Goal: Task Accomplishment & Management: Manage account settings

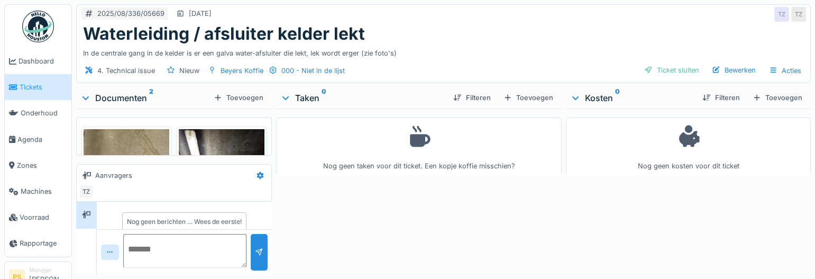
scroll to position [12, 0]
click at [727, 72] on div "Bewerken" at bounding box center [734, 70] width 52 height 14
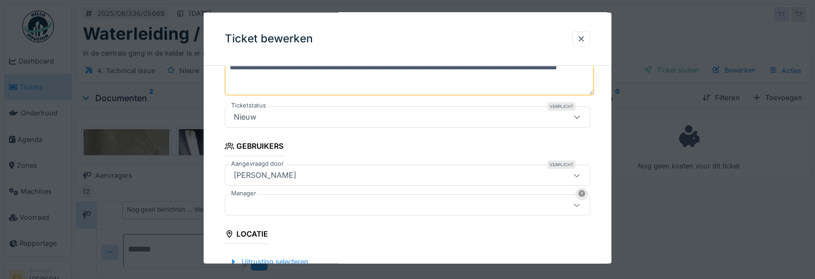
click at [347, 205] on div at bounding box center [386, 205] width 312 height 12
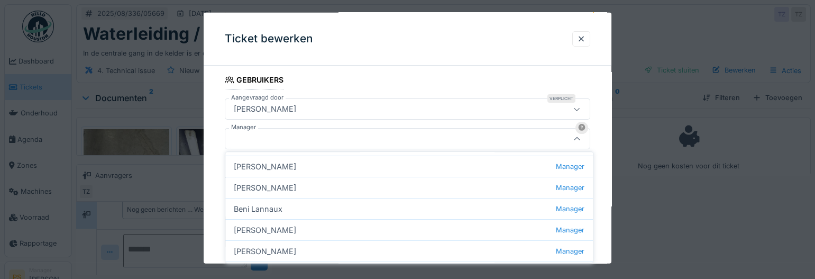
scroll to position [48, 0]
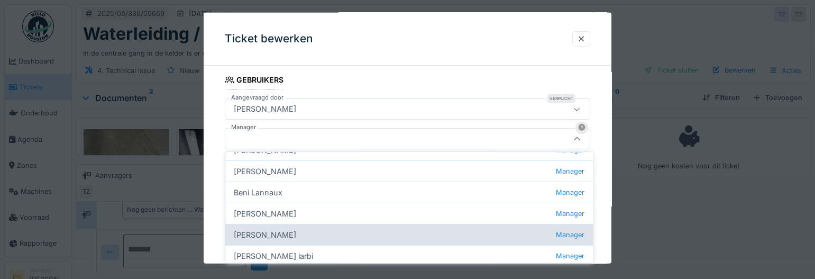
click at [338, 233] on div "Gino Esselens Manager" at bounding box center [409, 234] width 368 height 21
type input "****"
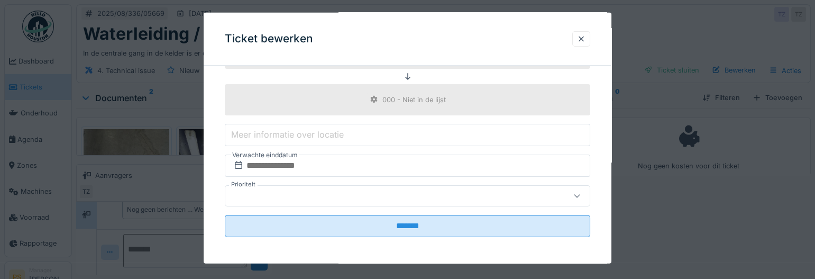
scroll to position [389, 0]
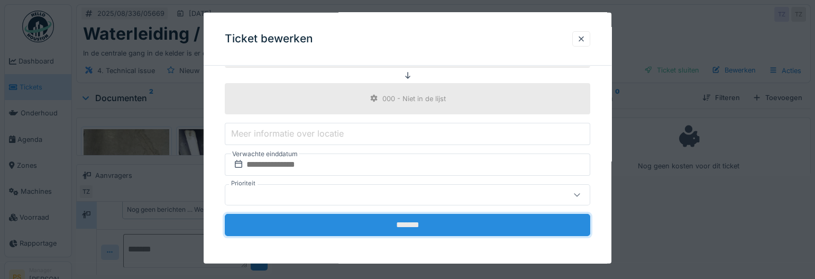
click at [375, 217] on input "*******" at bounding box center [408, 224] width 366 height 22
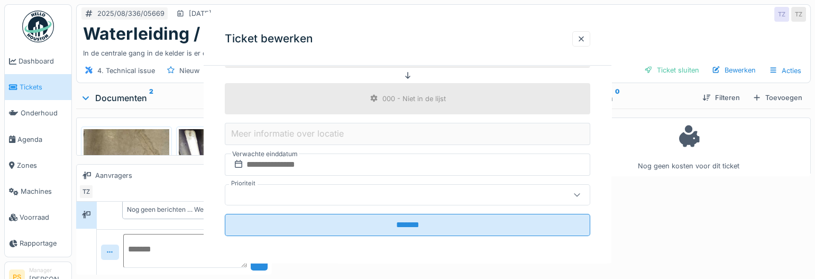
scroll to position [0, 0]
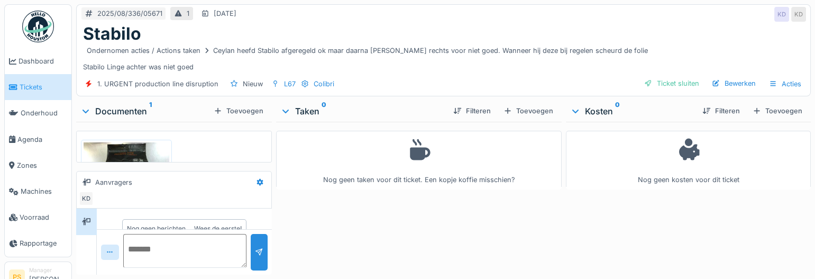
scroll to position [19, 0]
click at [725, 86] on div "Bewerken" at bounding box center [734, 83] width 52 height 14
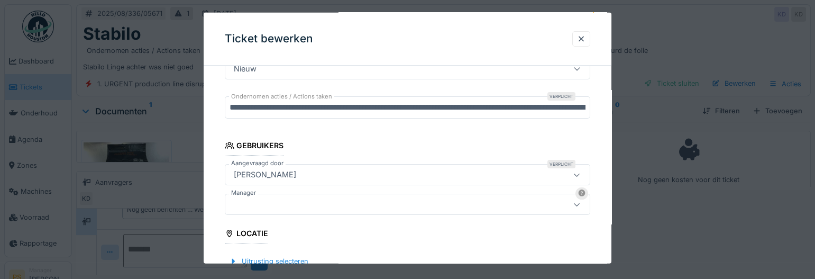
click at [277, 202] on div at bounding box center [386, 204] width 312 height 12
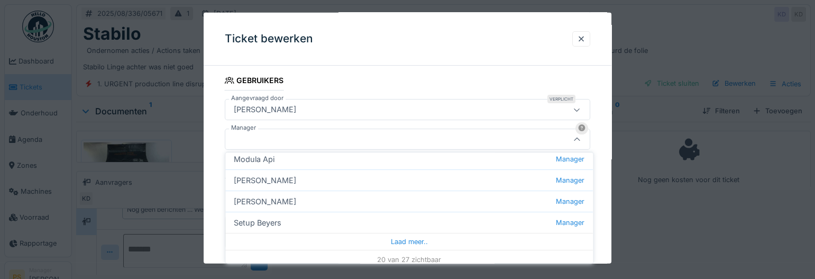
scroll to position [383, 0]
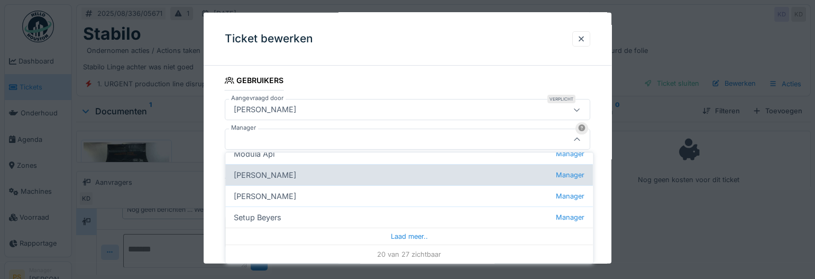
click at [285, 176] on div "Patrick Schroijen Manager" at bounding box center [409, 174] width 368 height 21
type input "****"
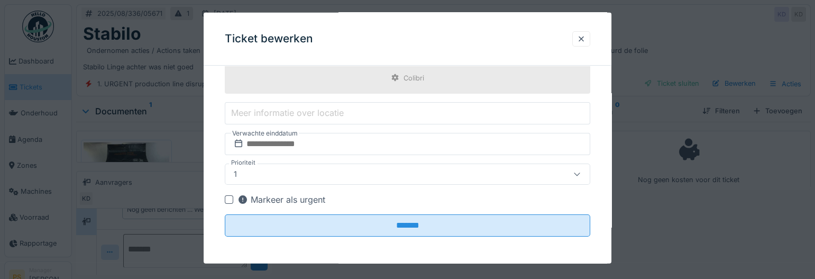
scroll to position [458, 0]
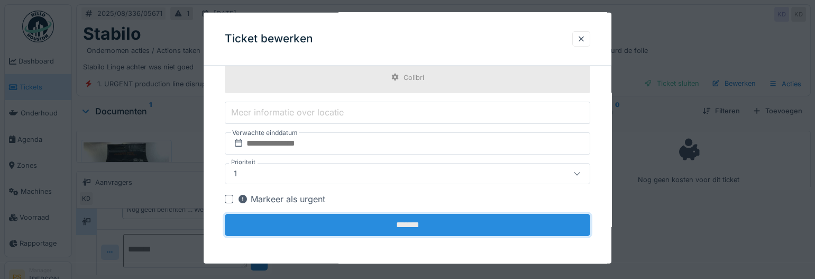
click at [360, 226] on input "*******" at bounding box center [408, 224] width 366 height 22
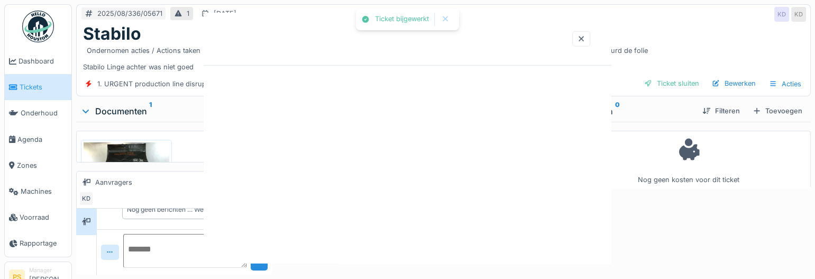
scroll to position [0, 0]
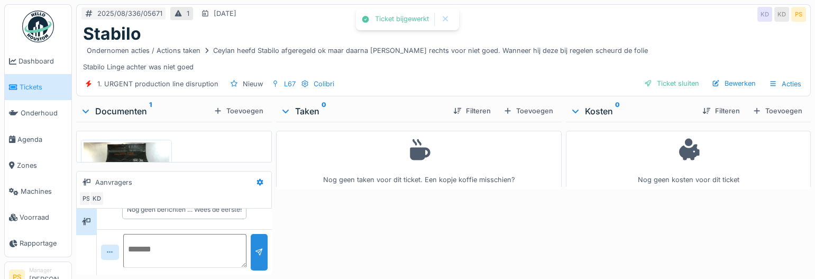
click at [568, 83] on div "1. URGENT production line disruption Nieuw L67 Colibri Ticket sluiten Bewerken …" at bounding box center [444, 84] width 734 height 24
click at [720, 79] on div "Bewerken" at bounding box center [734, 83] width 52 height 14
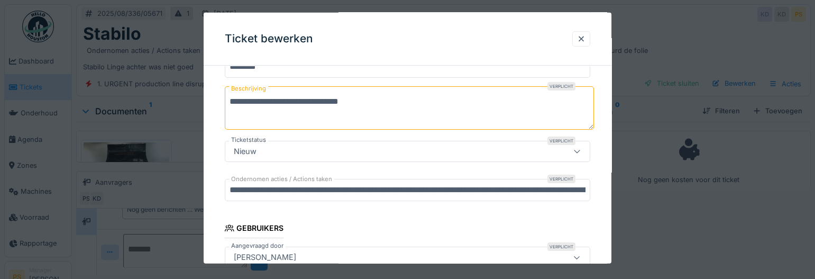
scroll to position [144, 0]
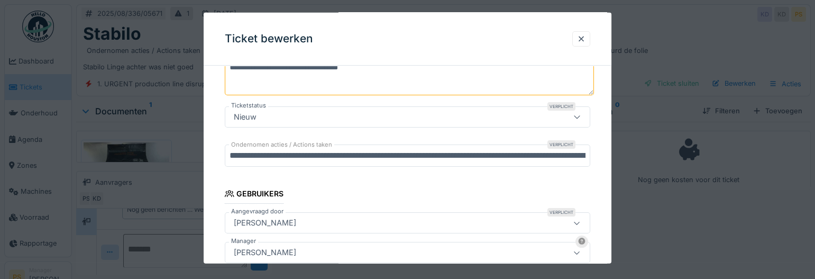
click at [648, 211] on div at bounding box center [407, 139] width 815 height 279
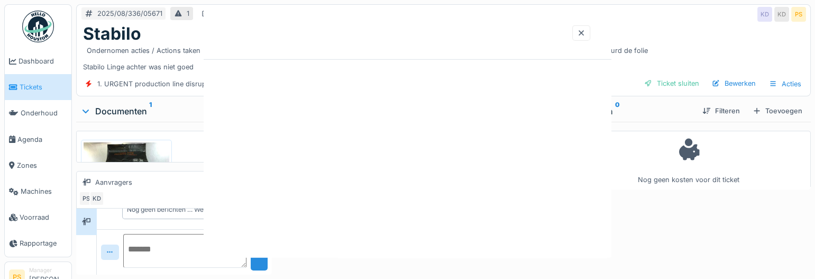
scroll to position [0, 0]
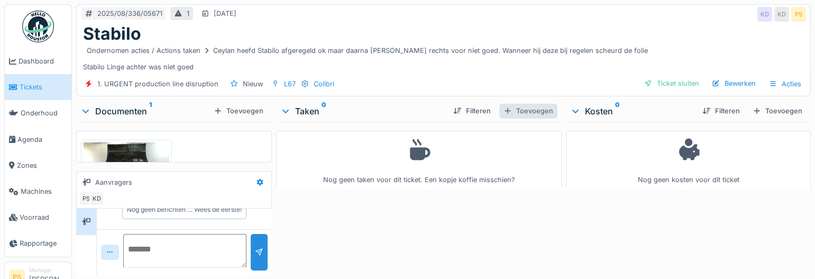
click at [536, 109] on div "Toevoegen" at bounding box center [528, 111] width 58 height 14
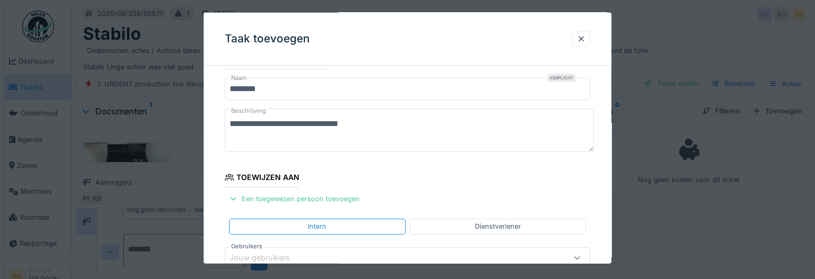
scroll to position [48, 0]
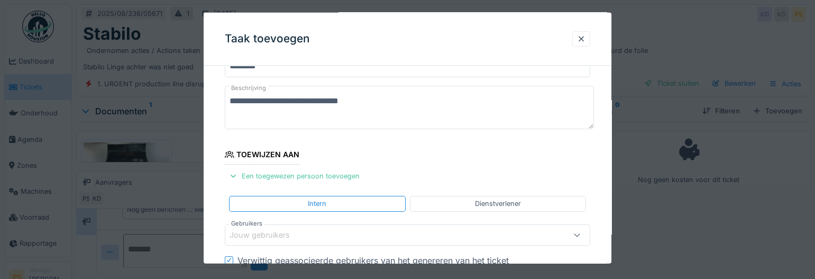
click at [279, 231] on div "Jouw gebruikers" at bounding box center [267, 235] width 75 height 12
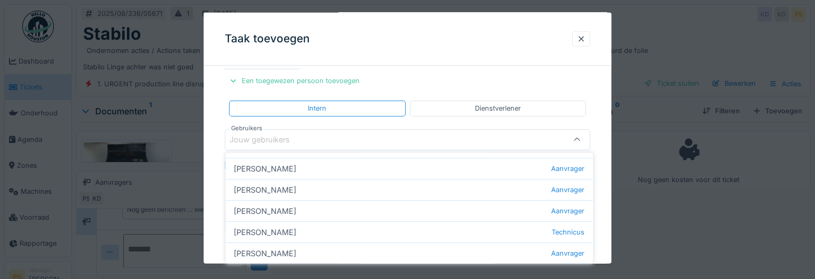
scroll to position [144, 0]
click at [243, 141] on div "Jouw gebruikers" at bounding box center [267, 139] width 75 height 12
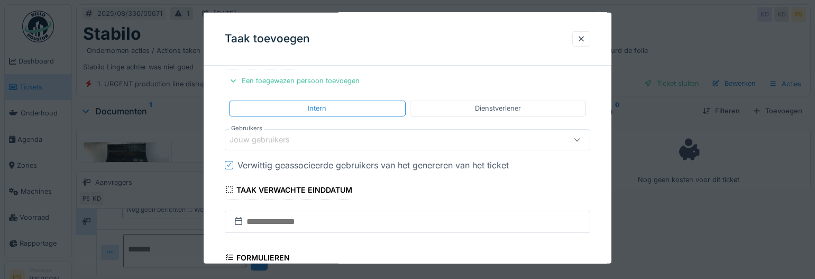
click at [248, 139] on div "Jouw gebruikers" at bounding box center [267, 139] width 75 height 12
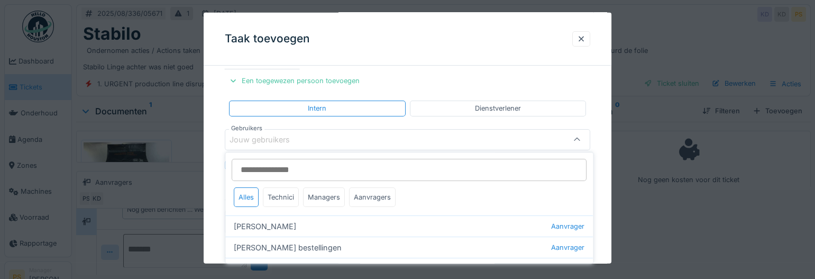
click at [260, 171] on input "Gebruikers" at bounding box center [409, 170] width 355 height 22
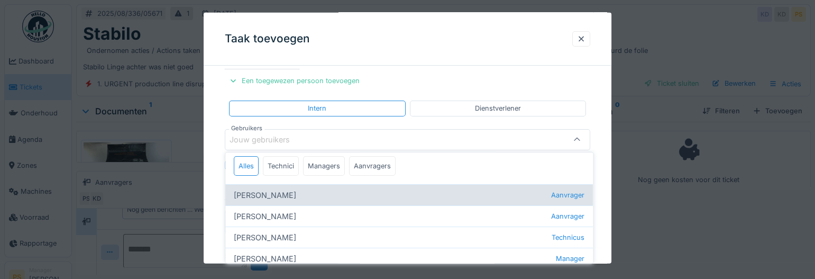
scroll to position [48, 0]
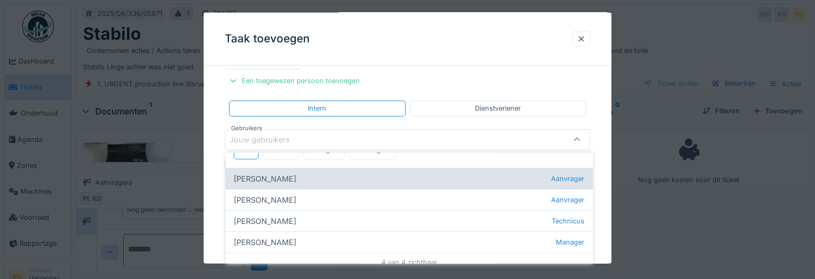
type input "****"
click at [274, 223] on div "Carl Bauwelinck Technicus" at bounding box center [409, 220] width 368 height 21
type input "****"
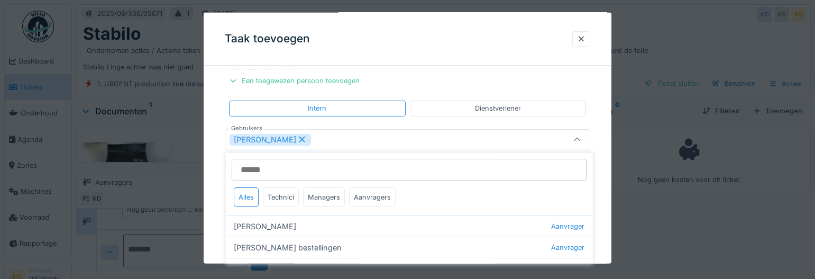
click at [218, 217] on div "**********" at bounding box center [408, 202] width 408 height 542
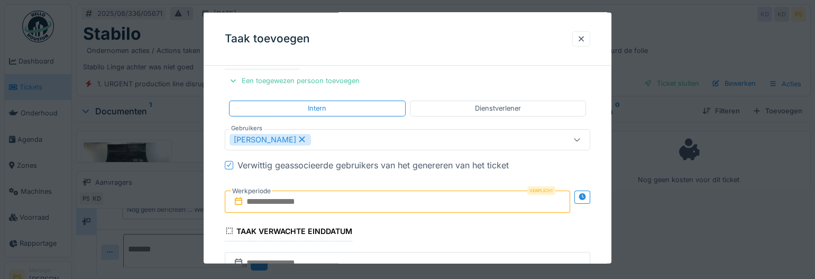
click at [290, 195] on input "text" at bounding box center [397, 201] width 345 height 22
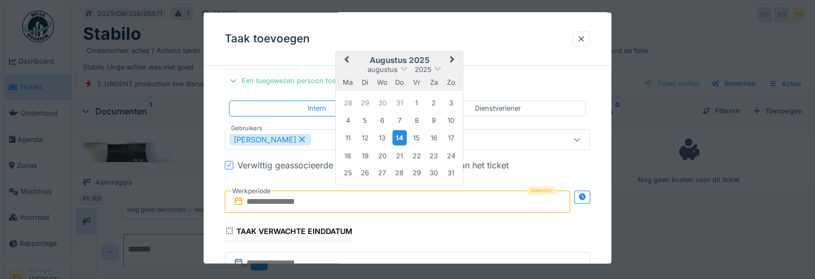
click at [402, 136] on div "14" at bounding box center [400, 137] width 14 height 15
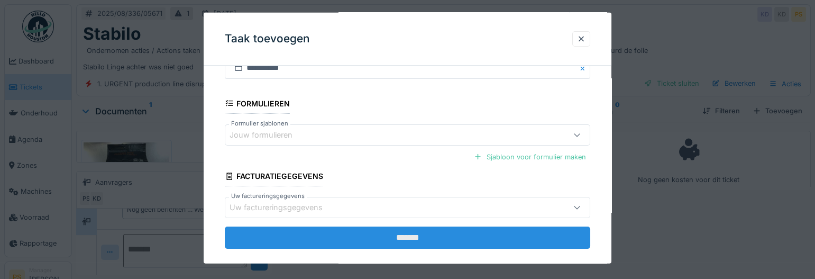
scroll to position [351, 0]
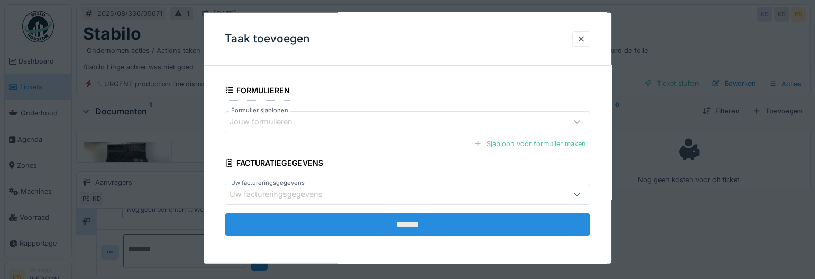
click at [415, 222] on input "*******" at bounding box center [408, 224] width 366 height 22
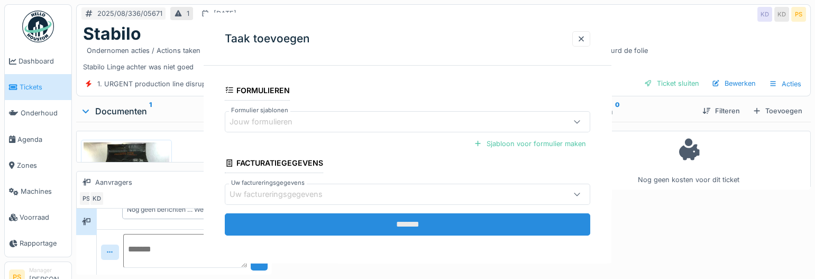
scroll to position [0, 0]
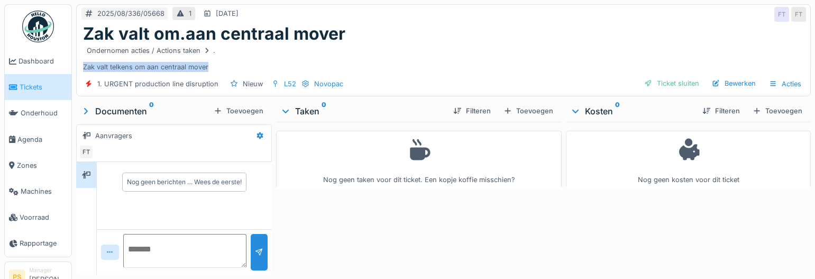
click at [18, 90] on li "Tickets" at bounding box center [38, 87] width 58 height 10
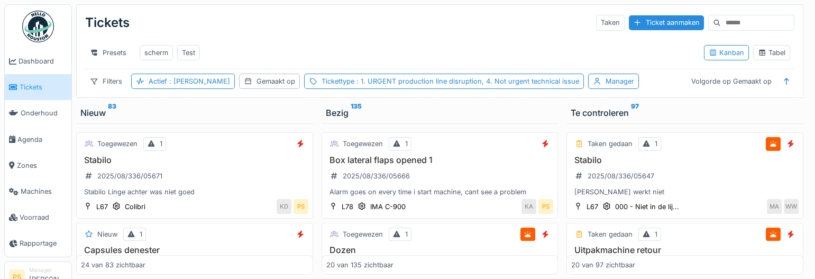
scroll to position [288, 0]
